Goal: Check status: Check status

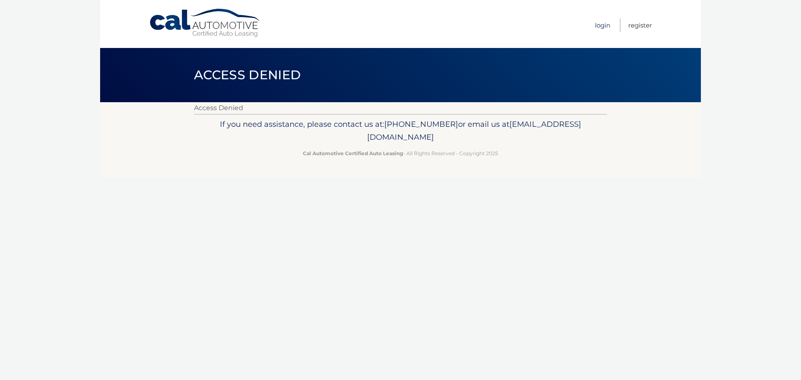
click at [605, 25] on link "Login" at bounding box center [602, 25] width 15 height 14
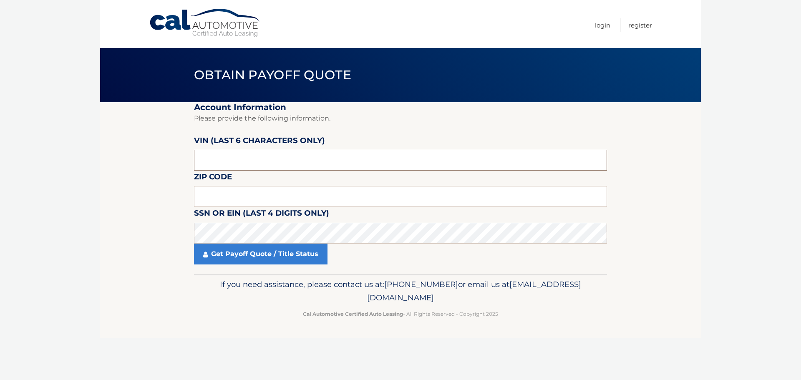
click at [277, 164] on input "text" at bounding box center [400, 160] width 413 height 21
type input "107036"
click at [278, 203] on input "text" at bounding box center [400, 196] width 413 height 21
type input "11803"
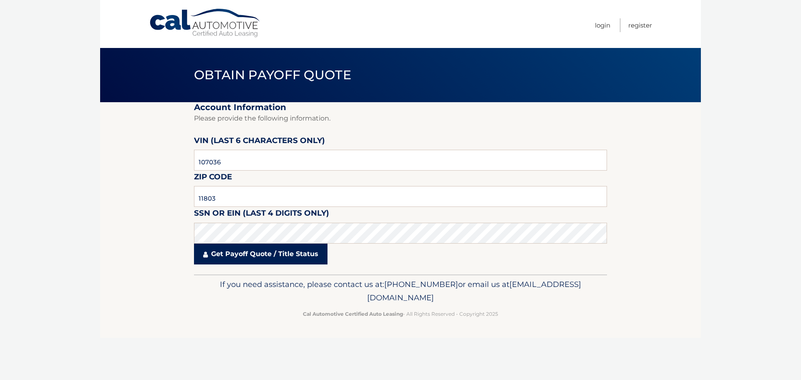
click at [276, 248] on link "Get Payoff Quote / Title Status" at bounding box center [261, 254] width 134 height 21
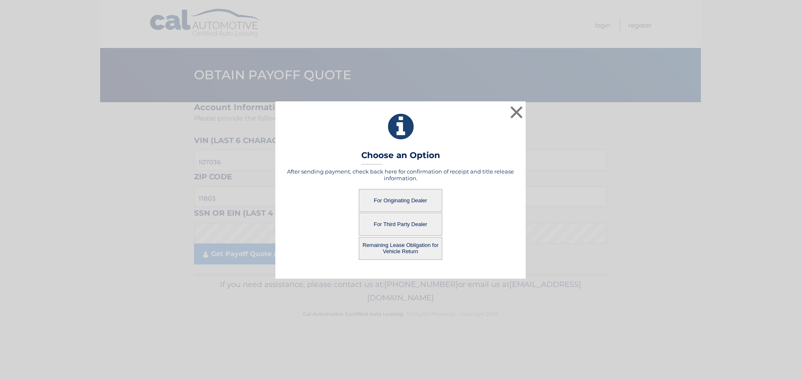
click at [407, 199] on button "For Originating Dealer" at bounding box center [400, 200] width 83 height 23
click at [401, 198] on button "For Originating Dealer" at bounding box center [400, 200] width 83 height 23
